Goal: Information Seeking & Learning: Check status

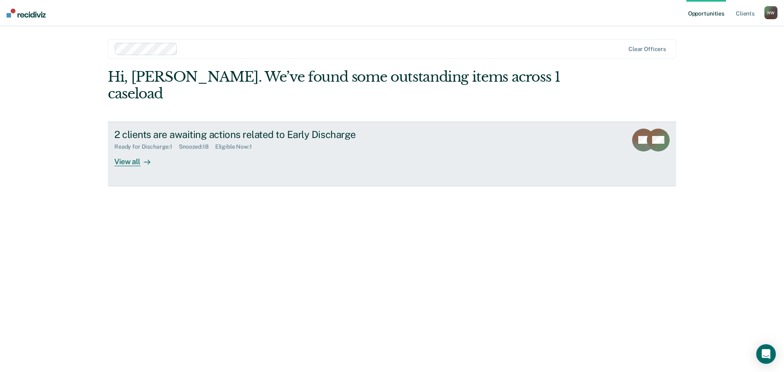
click at [134, 150] on div "View all" at bounding box center [137, 158] width 46 height 16
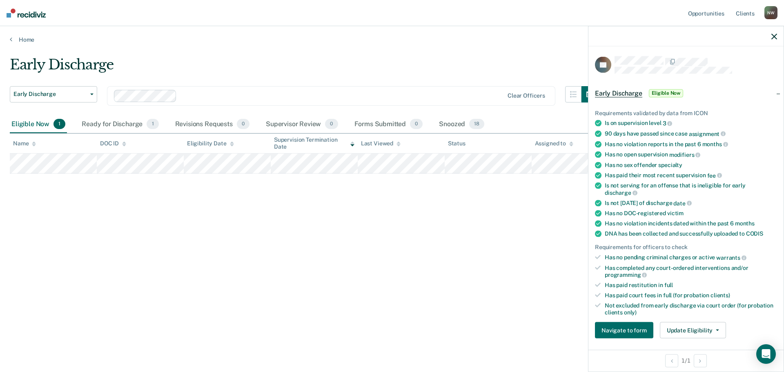
click at [363, 246] on div "Early Discharge Early Discharge Early Discharge Clear officers Eligible Now 1 R…" at bounding box center [392, 183] width 764 height 254
click at [122, 123] on div "Ready for Discharge 1" at bounding box center [120, 125] width 80 height 18
click at [212, 123] on div "Revisions Requests 0" at bounding box center [213, 125] width 78 height 18
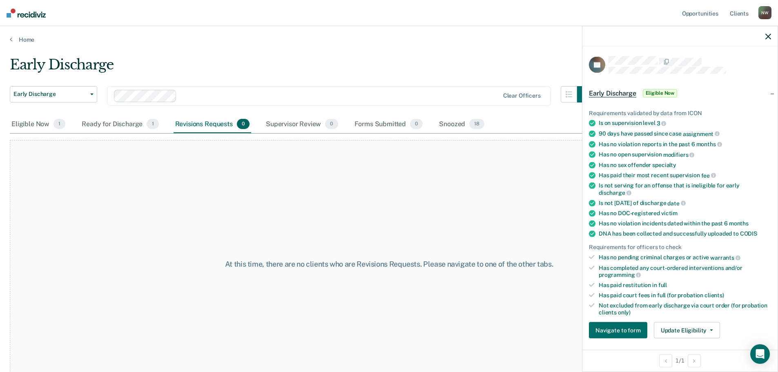
click at [767, 35] on icon "button" at bounding box center [768, 36] width 6 height 6
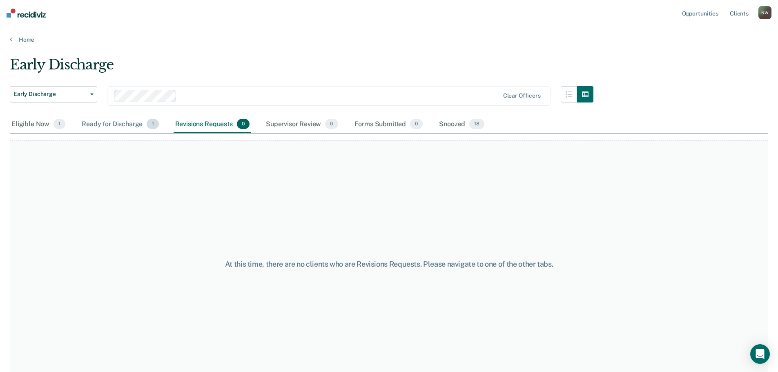
click at [109, 127] on div "Ready for Discharge 1" at bounding box center [120, 125] width 80 height 18
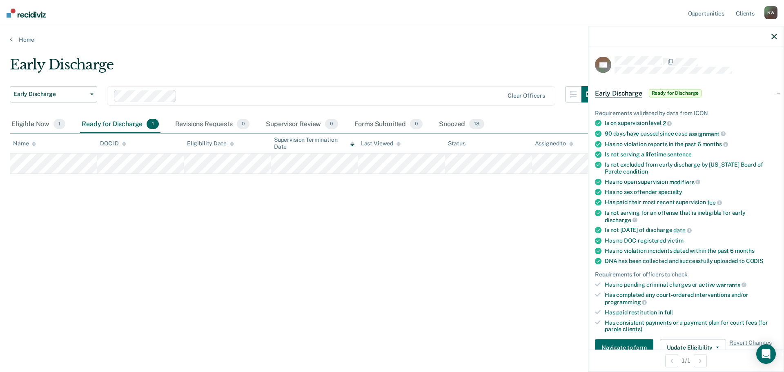
click at [282, 261] on div "Early Discharge Early Discharge Early Discharge Clear officers Eligible Now 1 R…" at bounding box center [392, 183] width 764 height 254
click at [36, 126] on div "Eligible Now 1" at bounding box center [38, 125] width 57 height 18
click at [101, 125] on div "Ready for Discharge 1" at bounding box center [120, 125] width 80 height 18
click at [311, 278] on div "Early Discharge Early Discharge Early Discharge Clear officers Eligible Now 1 R…" at bounding box center [392, 183] width 764 height 254
click at [777, 35] on icon "button" at bounding box center [774, 36] width 6 height 6
